Goal: Transaction & Acquisition: Purchase product/service

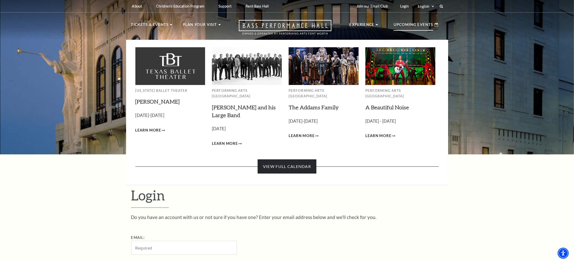
click at [284, 164] on link "View Full Calendar" at bounding box center [286, 166] width 59 height 14
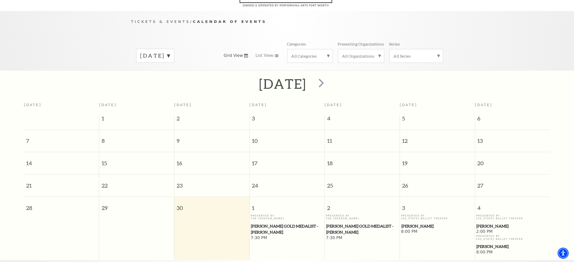
scroll to position [44, 0]
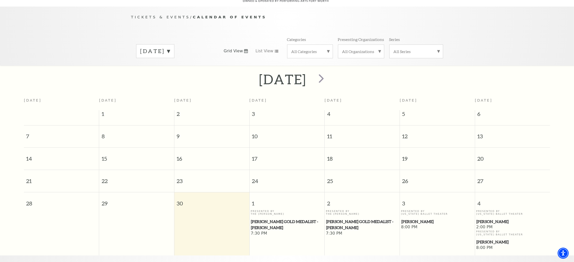
click at [169, 47] on label "[DATE]" at bounding box center [155, 51] width 30 height 8
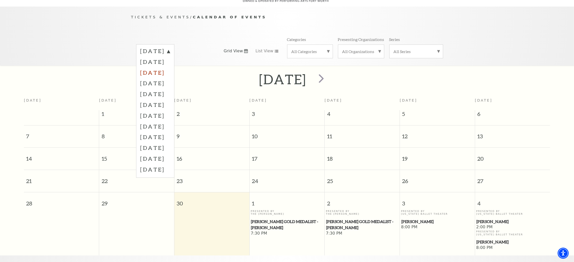
click at [159, 67] on label "November 2025" at bounding box center [155, 72] width 30 height 11
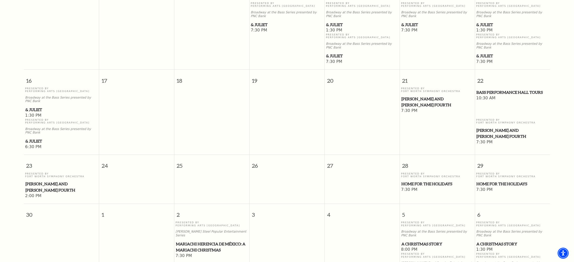
scroll to position [195, 0]
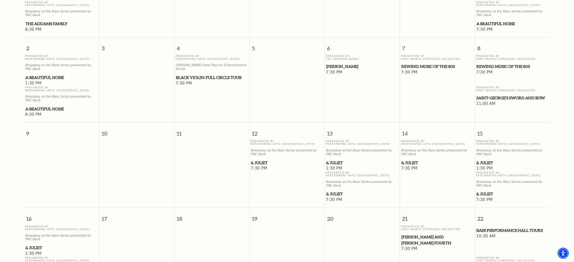
click at [339, 160] on span "& Juliet" at bounding box center [362, 163] width 72 height 6
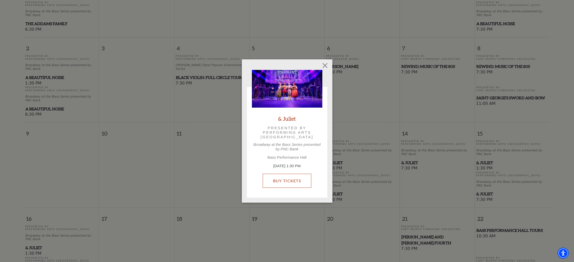
click at [286, 164] on div "& Juliet Presented by Performing Arts Fort Worth Broadway at the Bass Series pr…" at bounding box center [287, 131] width 70 height 123
click at [294, 184] on link "Buy Tickets" at bounding box center [287, 181] width 49 height 14
click at [325, 66] on button "Close" at bounding box center [325, 66] width 10 height 10
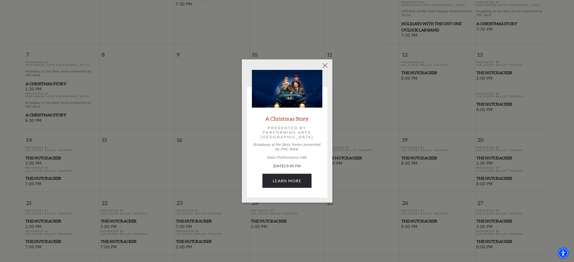
click at [293, 163] on div "A Christmas Story Presented by Performing Arts Fort Worth Broadway at the Bass …" at bounding box center [287, 131] width 70 height 123
click at [293, 178] on link "Learn More" at bounding box center [286, 181] width 49 height 14
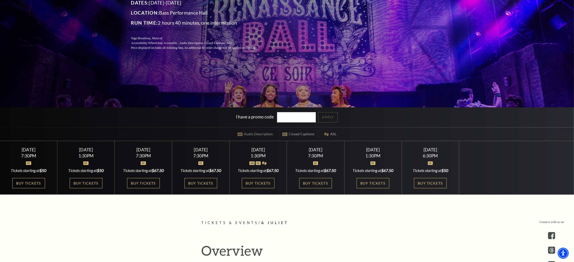
scroll to position [188, 0]
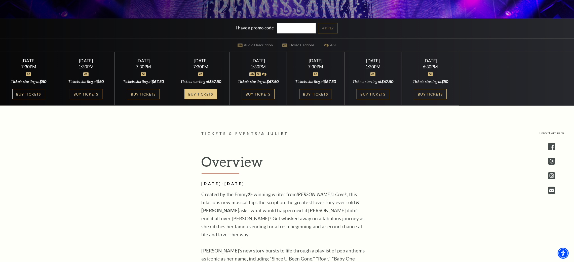
click at [206, 92] on link "Buy Tickets" at bounding box center [200, 94] width 33 height 10
click at [317, 93] on link "Buy Tickets" at bounding box center [315, 94] width 33 height 10
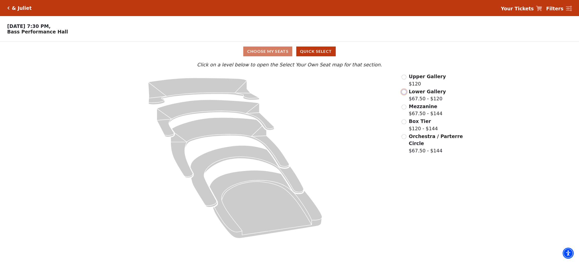
click at [403, 94] on input "Lower Gallery$67.50 - $120\a" at bounding box center [404, 92] width 5 height 5
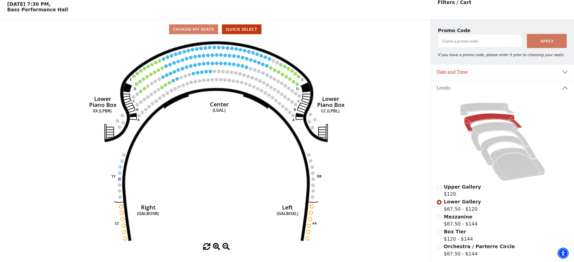
scroll to position [23, 0]
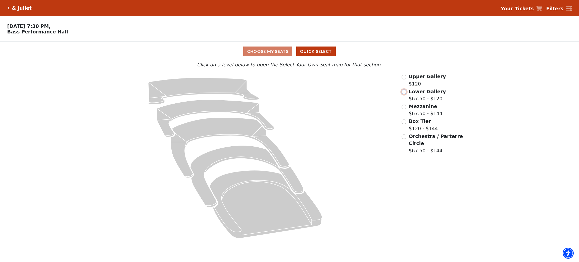
click at [405, 94] on input "Lower Gallery$67.50 - $120\a" at bounding box center [404, 92] width 5 height 5
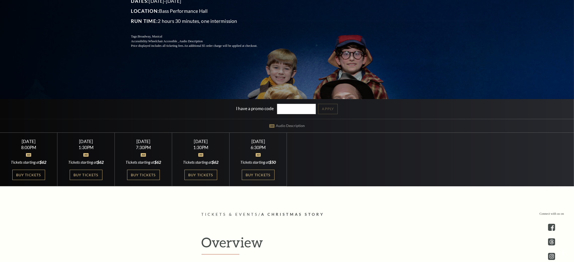
scroll to position [151, 0]
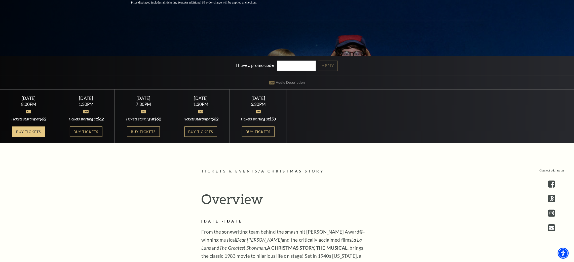
click at [31, 134] on link "Buy Tickets" at bounding box center [28, 131] width 33 height 10
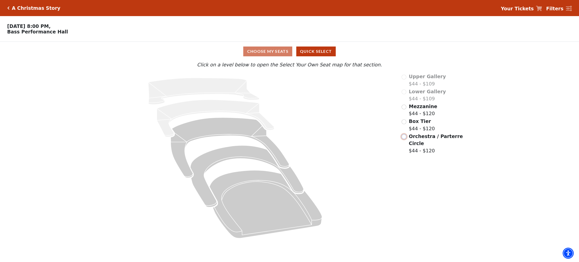
click at [405, 138] on input "Orchestra / Parterre Circle$44 - $120\a" at bounding box center [404, 136] width 5 height 5
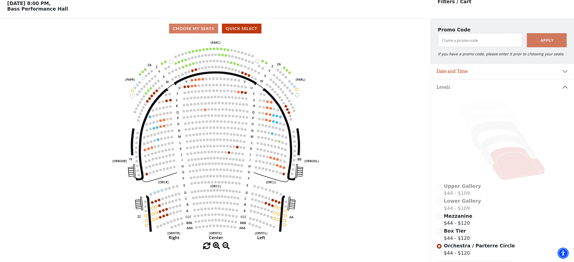
scroll to position [23, 0]
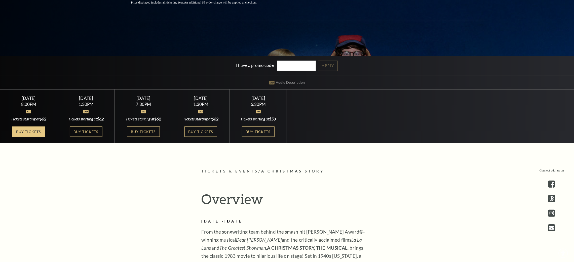
click at [28, 131] on link "Buy Tickets" at bounding box center [28, 131] width 33 height 10
click at [98, 128] on link "Buy Tickets" at bounding box center [86, 131] width 33 height 10
click at [143, 129] on link "Buy Tickets" at bounding box center [143, 131] width 33 height 10
click at [150, 131] on link "Buy Tickets" at bounding box center [143, 131] width 33 height 10
click at [155, 128] on link "Buy Tickets" at bounding box center [143, 131] width 33 height 10
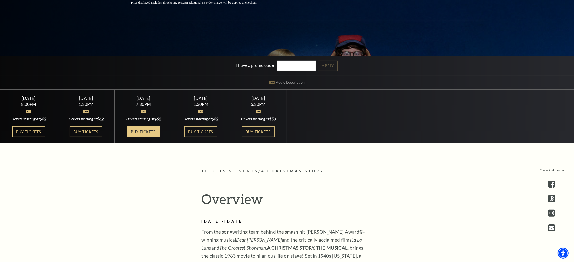
click at [148, 128] on link "Buy Tickets" at bounding box center [143, 131] width 33 height 10
click at [193, 128] on link "Buy Tickets" at bounding box center [200, 131] width 33 height 10
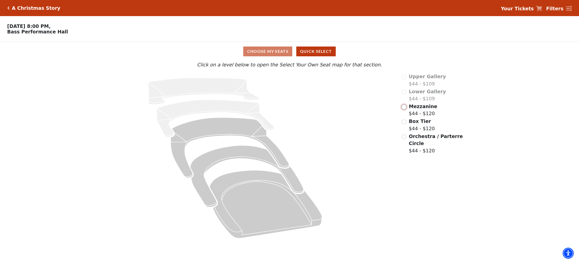
click at [405, 109] on input "radio" at bounding box center [404, 107] width 5 height 5
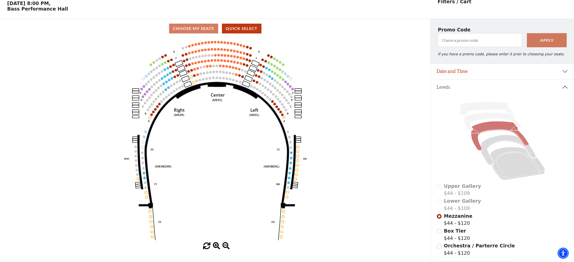
scroll to position [23, 0]
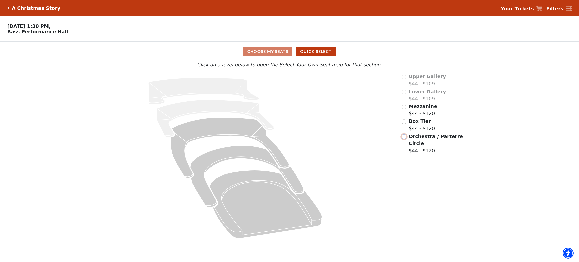
click at [404, 138] on input "Orchestra / Parterre Circle$44 - $120\a" at bounding box center [404, 136] width 5 height 5
click at [402, 137] on input "Orchestra / Parterre Circle$44 - $120\a" at bounding box center [404, 136] width 5 height 5
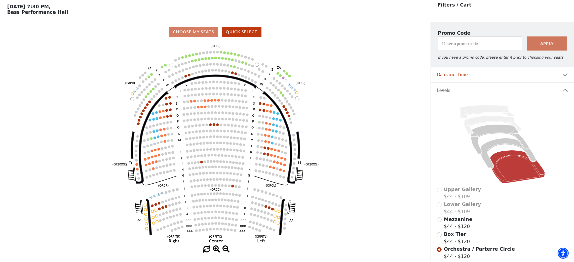
scroll to position [23, 0]
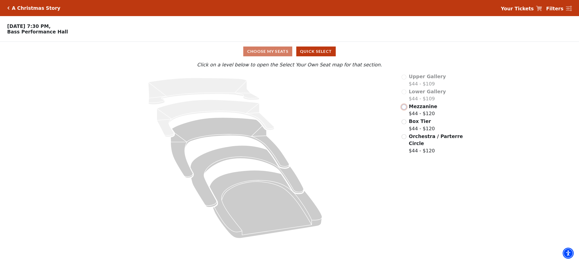
click at [404, 108] on input "Mezzanine$44 - $120\a" at bounding box center [404, 107] width 5 height 5
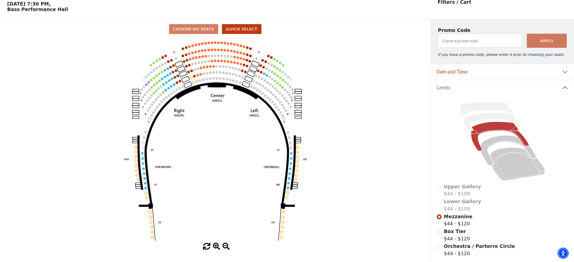
scroll to position [23, 0]
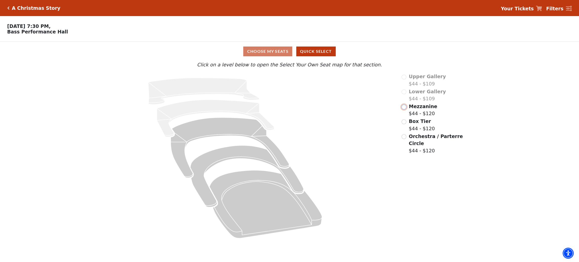
click at [405, 108] on input "Mezzanine$44 - $120\a" at bounding box center [404, 107] width 5 height 5
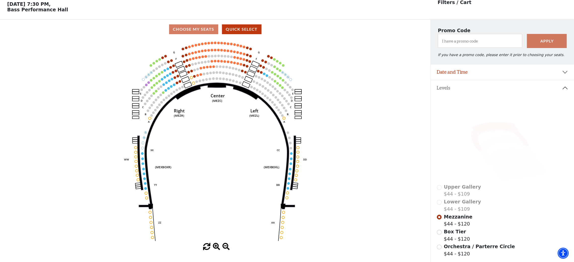
scroll to position [23, 0]
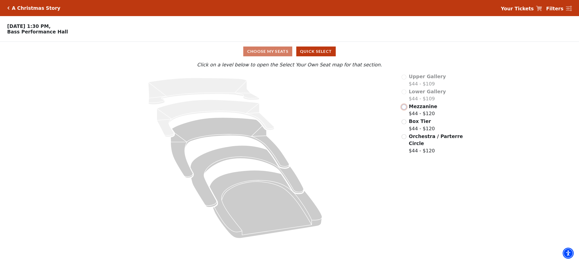
click at [403, 107] on input "Mezzanine$44 - $120\a" at bounding box center [404, 107] width 5 height 5
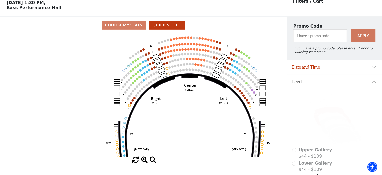
scroll to position [23, 0]
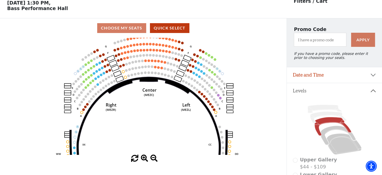
drag, startPoint x: 214, startPoint y: 63, endPoint x: 151, endPoint y: 58, distance: 63.6
click at [151, 58] on icon "Center (MEZC) Right (MEZR) Left (MEZL) (MEXBOXR) (MEXBOXL) XX WW CC DD YY BB ZZ…" at bounding box center [143, 96] width 258 height 117
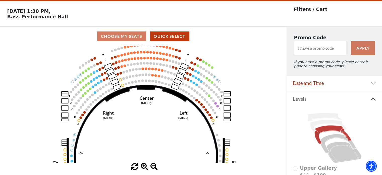
scroll to position [0, 0]
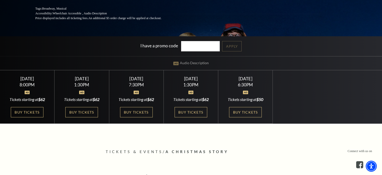
scroll to position [101, 0]
click at [255, 112] on link "Buy Tickets" at bounding box center [245, 112] width 33 height 10
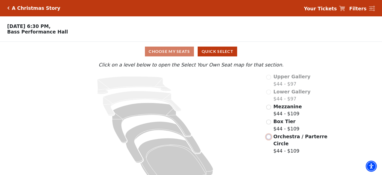
click at [270, 139] on input "Orchestra / Parterre Circle$44 - $109\a" at bounding box center [269, 136] width 5 height 5
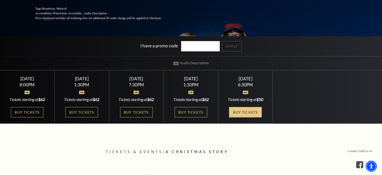
click at [245, 115] on link "Buy Tickets" at bounding box center [245, 112] width 33 height 10
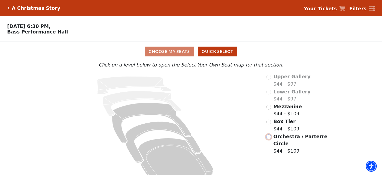
click at [267, 139] on input "Orchestra / Parterre Circle$44 - $109\a" at bounding box center [269, 136] width 5 height 5
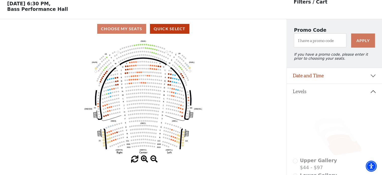
scroll to position [23, 0]
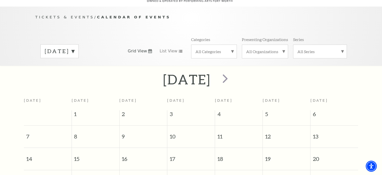
scroll to position [44, 0]
click at [74, 47] on label "[DATE]" at bounding box center [60, 51] width 30 height 8
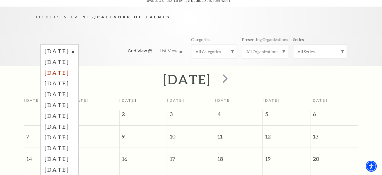
click at [62, 68] on label "[DATE]" at bounding box center [60, 72] width 30 height 11
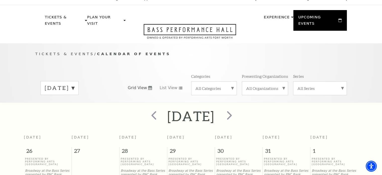
scroll to position [0, 0]
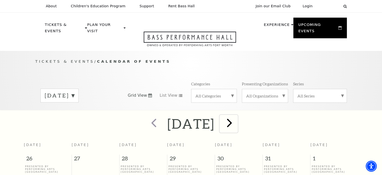
click at [237, 115] on span "next" at bounding box center [230, 122] width 14 height 14
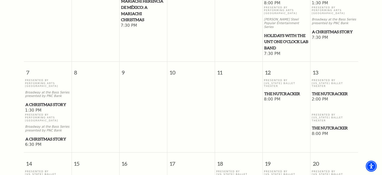
scroll to position [195, 0]
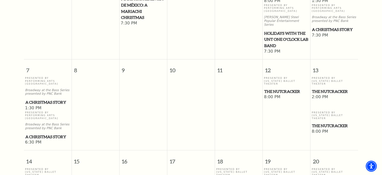
click at [292, 88] on span "The Nutcracker" at bounding box center [287, 91] width 45 height 6
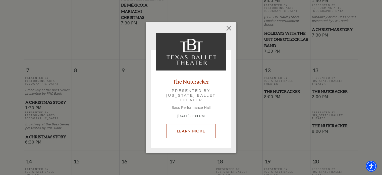
click at [190, 129] on link "Learn More" at bounding box center [191, 131] width 49 height 14
